Goal: Information Seeking & Learning: Learn about a topic

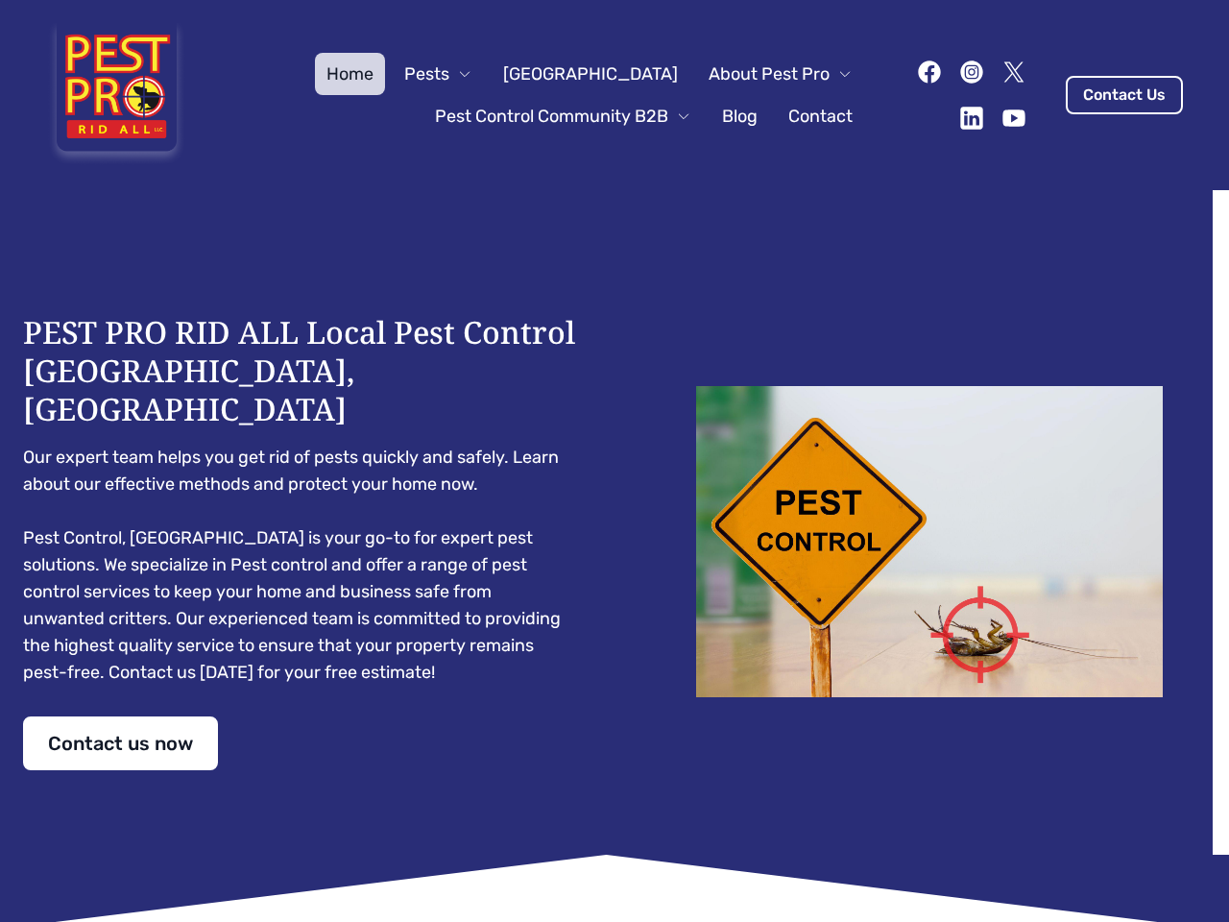
click at [614, 461] on div "PEST PRO RID ALL Local Pest Control [GEOGRAPHIC_DATA], [GEOGRAPHIC_DATA] Our ex…" at bounding box center [614, 541] width 1183 height 457
click at [449, 74] on span "Pests" at bounding box center [426, 73] width 45 height 27
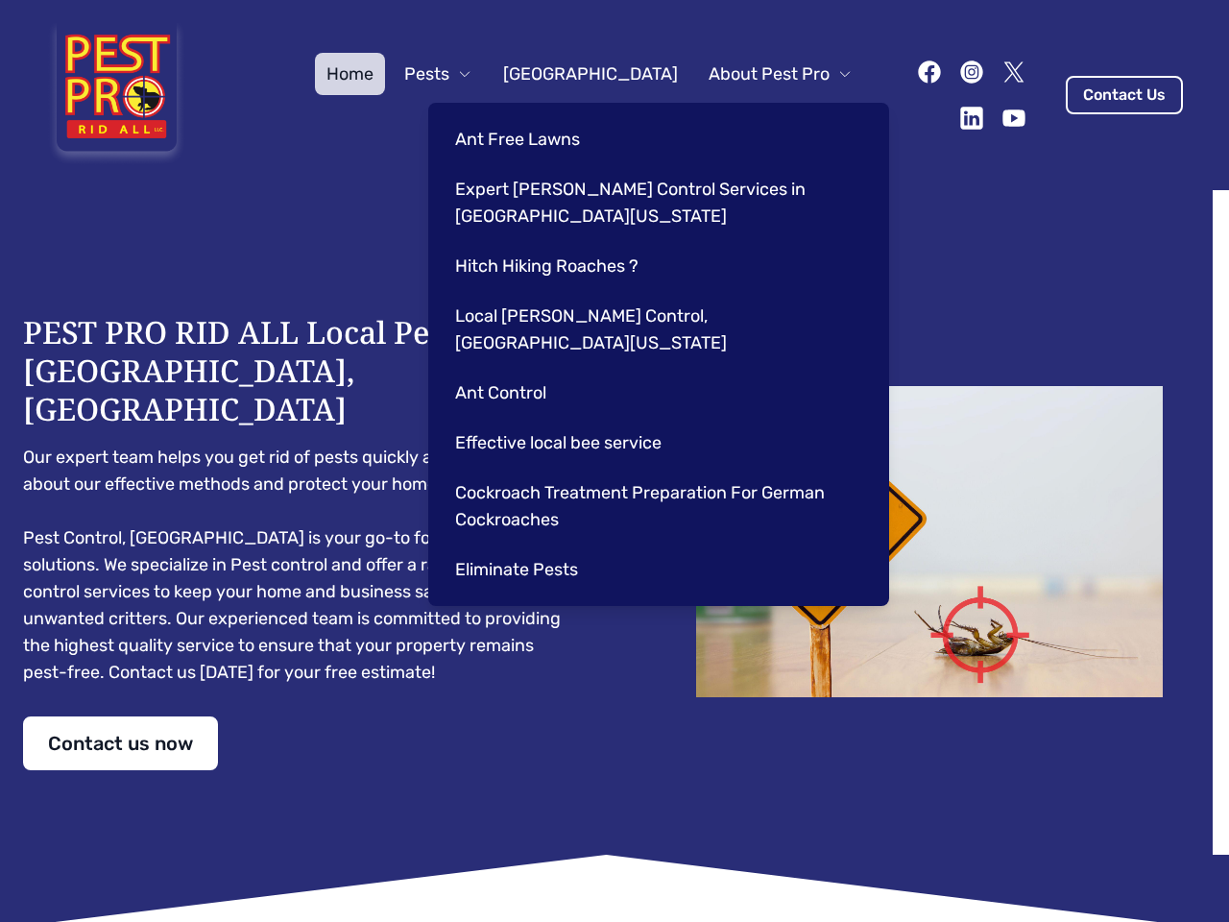
click at [760, 74] on span "About Pest Pro" at bounding box center [768, 73] width 121 height 27
click at [543, 116] on div "Ant Free Lawns Expert [PERSON_NAME] Control Services in [GEOGRAPHIC_DATA] [US_S…" at bounding box center [658, 354] width 461 height 503
